Goal: Book appointment/travel/reservation

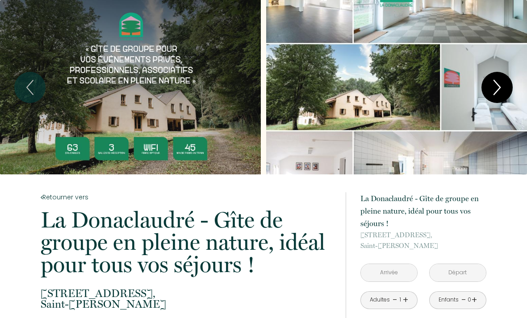
click at [504, 95] on icon "Next" at bounding box center [497, 87] width 19 height 27
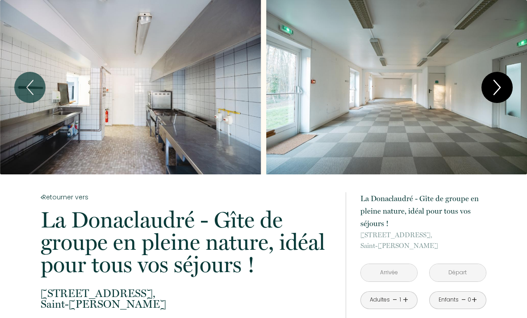
click at [503, 87] on icon "Next" at bounding box center [497, 87] width 19 height 27
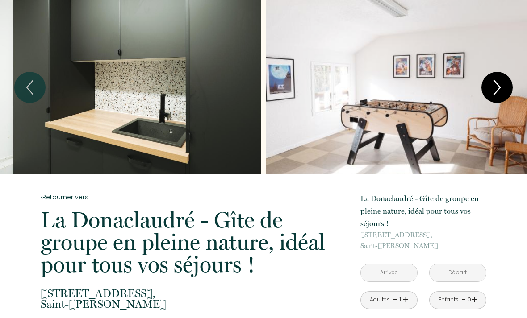
click at [505, 87] on icon "Next" at bounding box center [497, 87] width 19 height 27
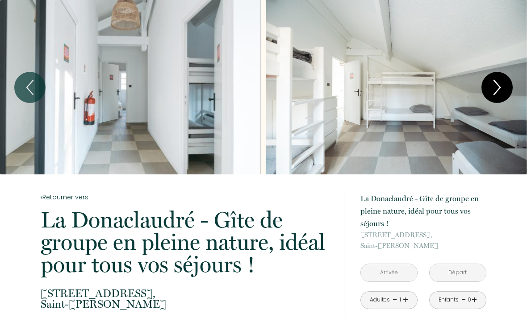
click at [504, 85] on icon "Next" at bounding box center [497, 87] width 19 height 27
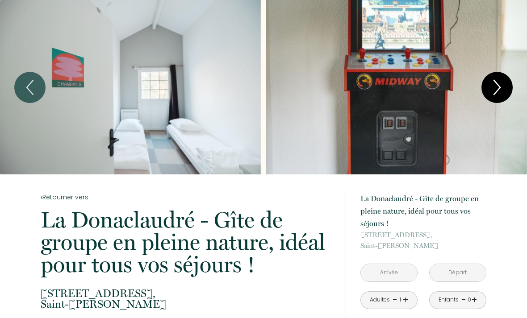
click at [496, 87] on icon "Next" at bounding box center [497, 87] width 19 height 27
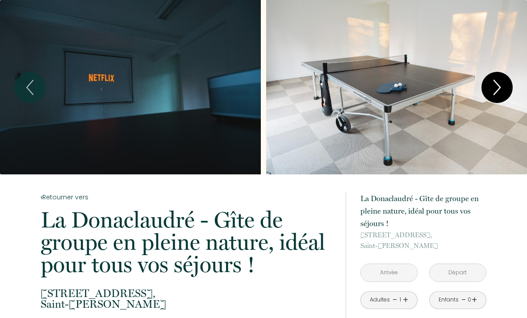
click at [499, 85] on icon "Next" at bounding box center [497, 87] width 19 height 27
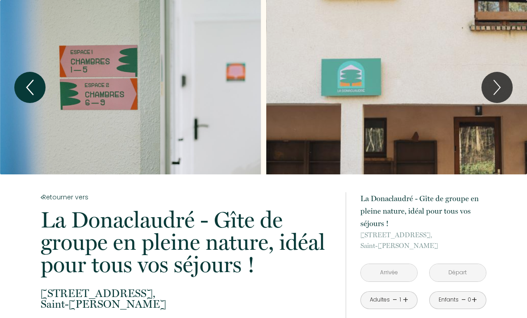
click at [29, 87] on icon "Previous" at bounding box center [30, 87] width 19 height 27
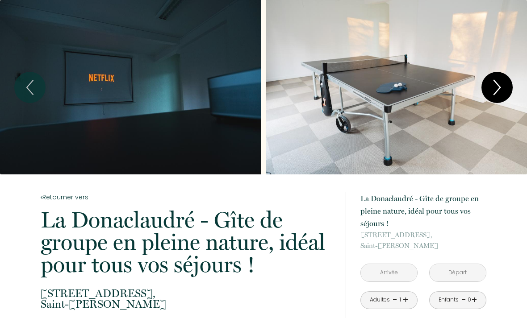
click at [499, 85] on icon "Next" at bounding box center [497, 87] width 19 height 27
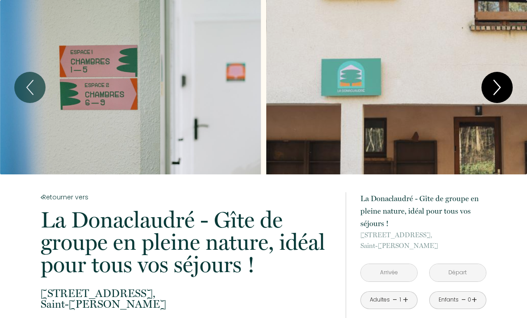
click at [500, 85] on icon "Next" at bounding box center [497, 87] width 19 height 27
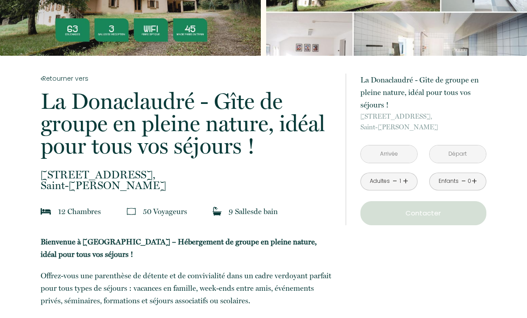
click at [406, 159] on input "text" at bounding box center [389, 154] width 56 height 17
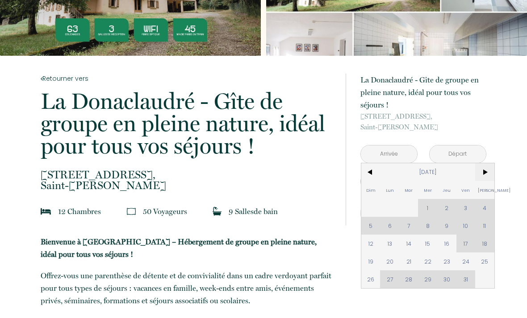
click at [483, 175] on span ">" at bounding box center [484, 172] width 19 height 18
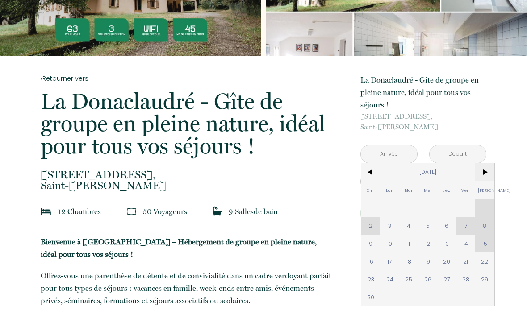
click at [484, 172] on span ">" at bounding box center [484, 172] width 19 height 18
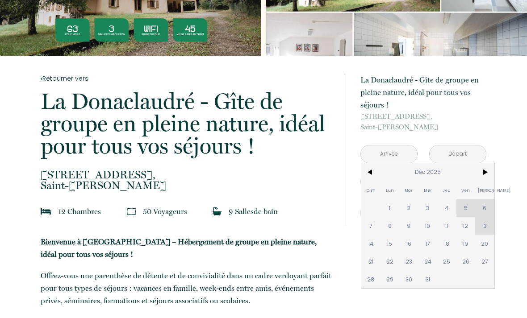
click at [466, 205] on div "Dim Lun Mar Mer Jeu Ven Sam 1 2 3 4 5 6 7 8 9 10 11 12 13 14 15 16 17 18 19 20 …" at bounding box center [427, 225] width 133 height 125
click at [447, 249] on span "18" at bounding box center [446, 244] width 19 height 18
type input "[DATE]"
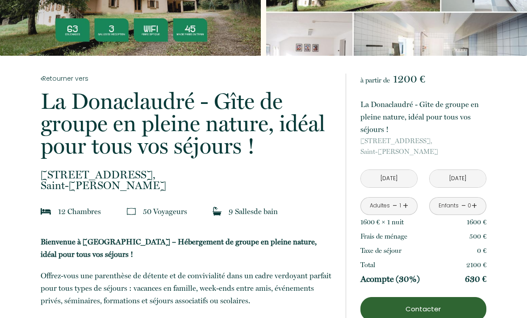
click at [482, 250] on p "0 €" at bounding box center [481, 251] width 9 height 11
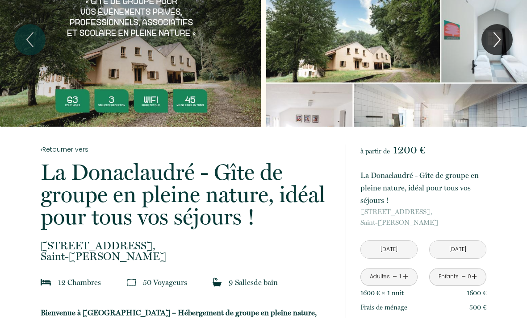
scroll to position [0, 0]
